Goal: Task Accomplishment & Management: Manage account settings

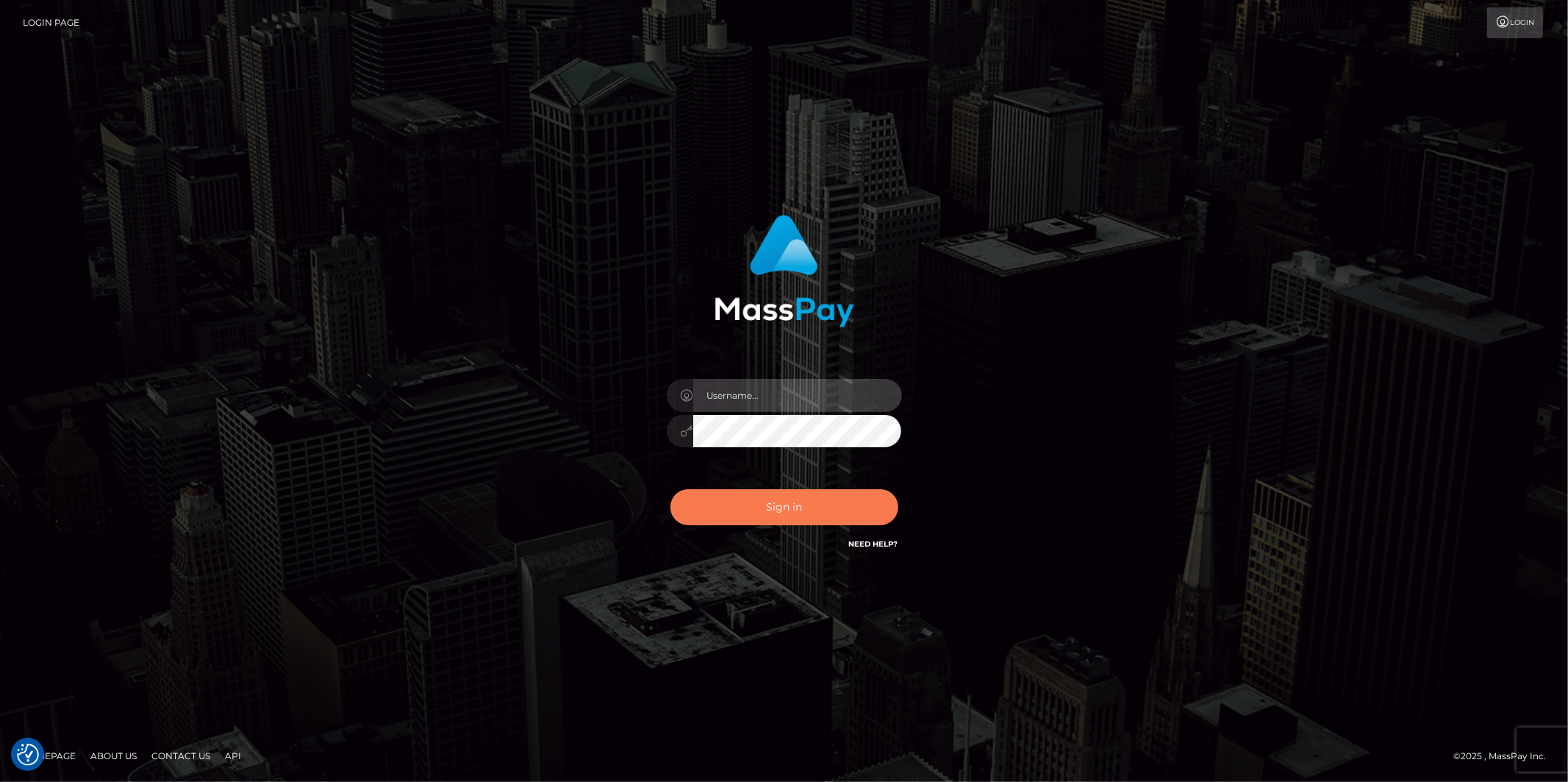
type input "[PERSON_NAME].megabonanza"
click at [802, 508] on button "Sign in" at bounding box center [784, 507] width 228 height 36
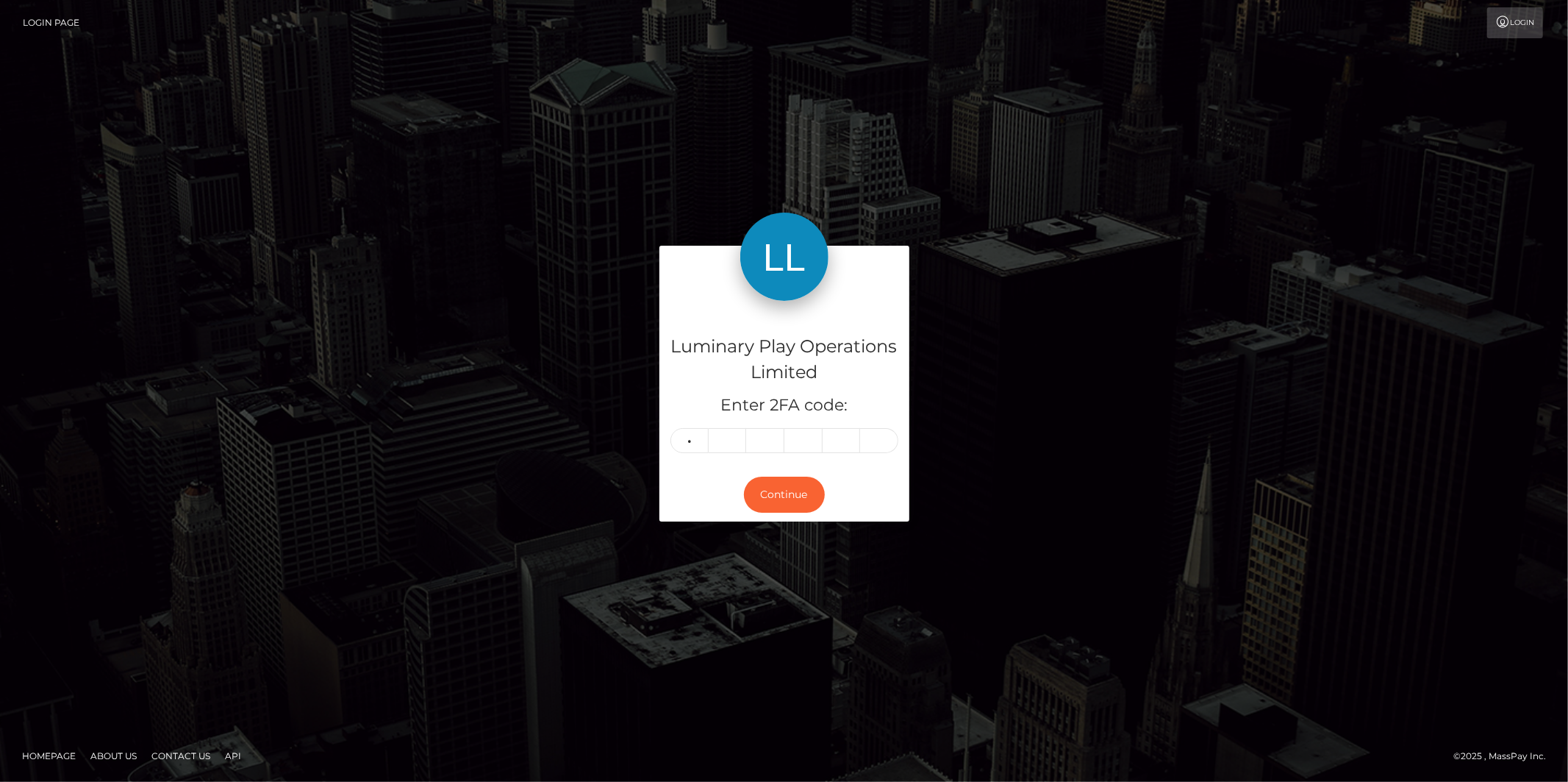
type input "9"
type input "4"
type input "1"
type input "7"
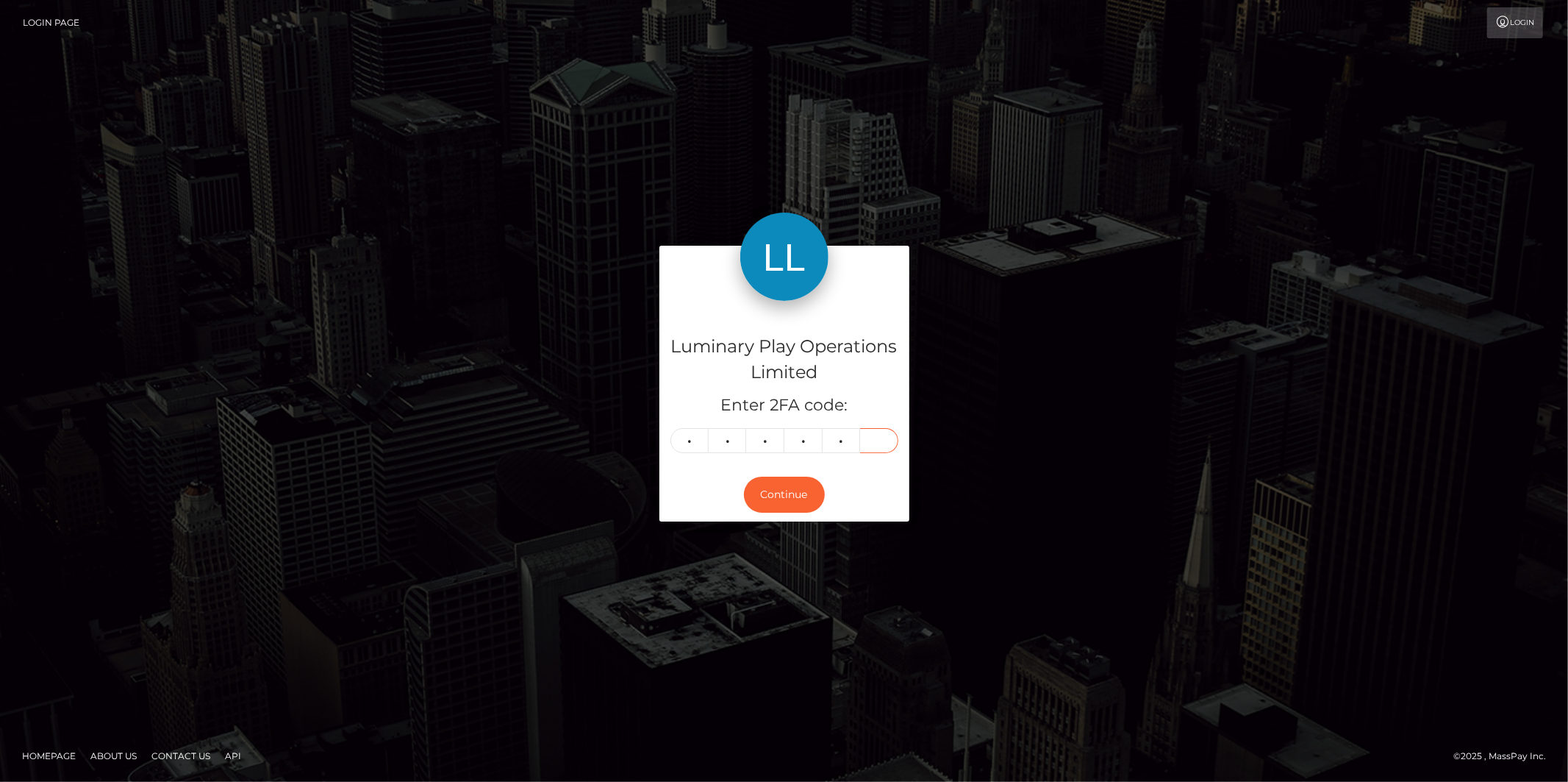
type input "7"
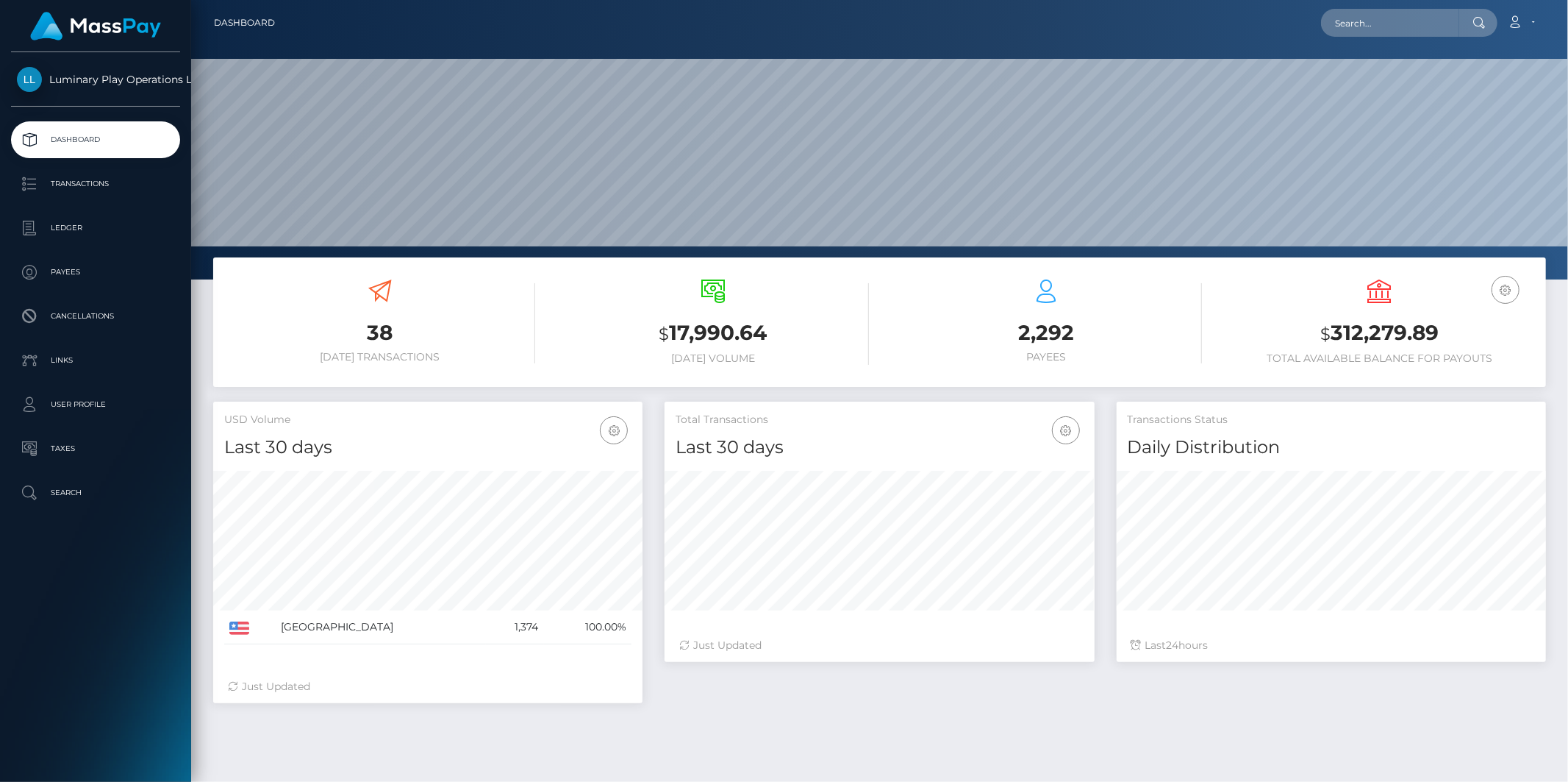
scroll to position [260, 429]
drag, startPoint x: 1441, startPoint y: 331, endPoint x: 1334, endPoint y: 331, distance: 107.0
click at [1334, 331] on h3 "$ 312,279.89" at bounding box center [1379, 333] width 311 height 30
copy h3 "312,279.89"
